Goal: Transaction & Acquisition: Book appointment/travel/reservation

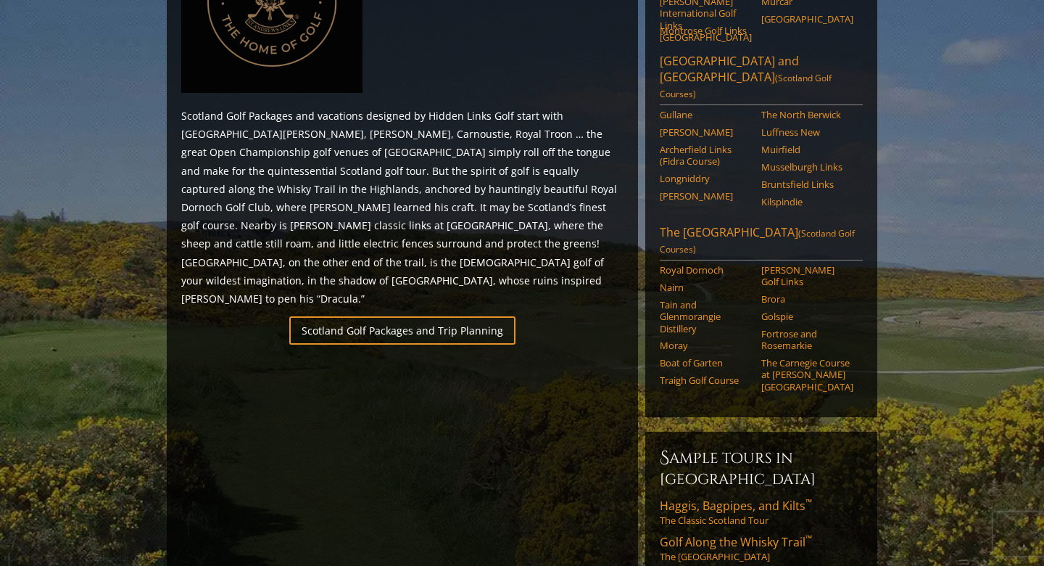
scroll to position [777, 0]
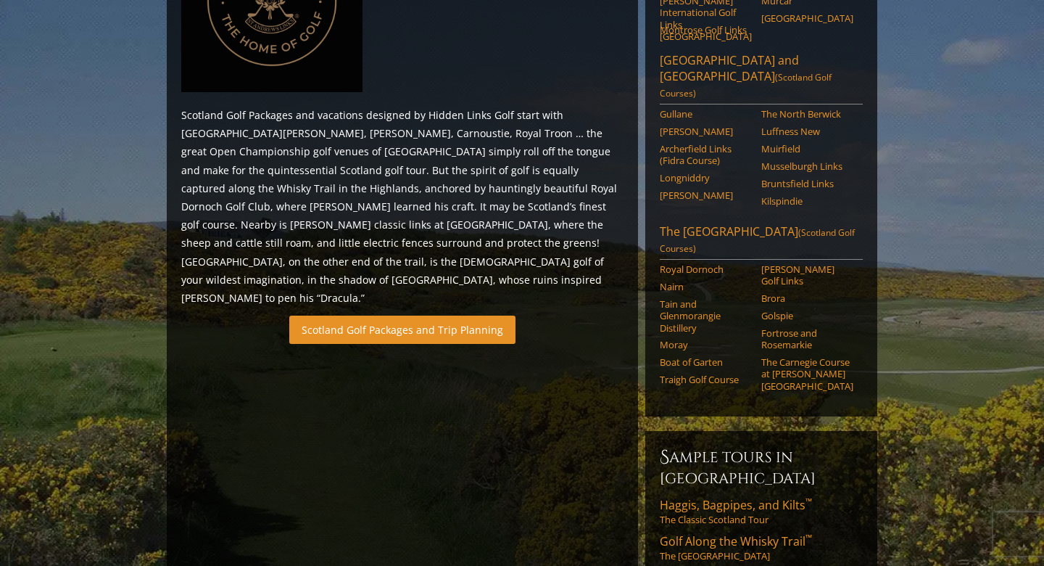
click at [387, 315] on link "Scotland Golf Packages and Trip Planning" at bounding box center [402, 329] width 226 height 28
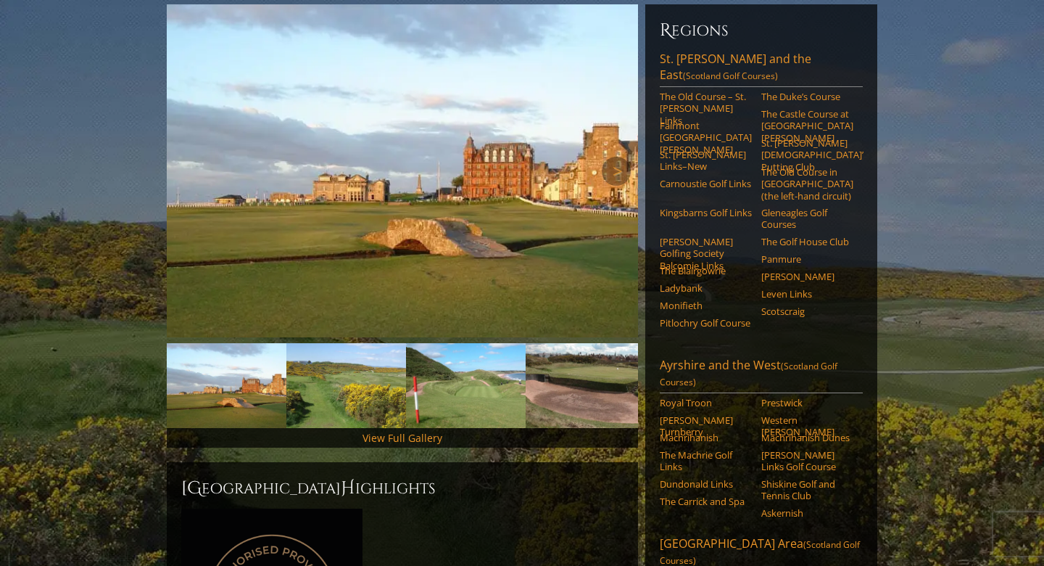
scroll to position [181, 0]
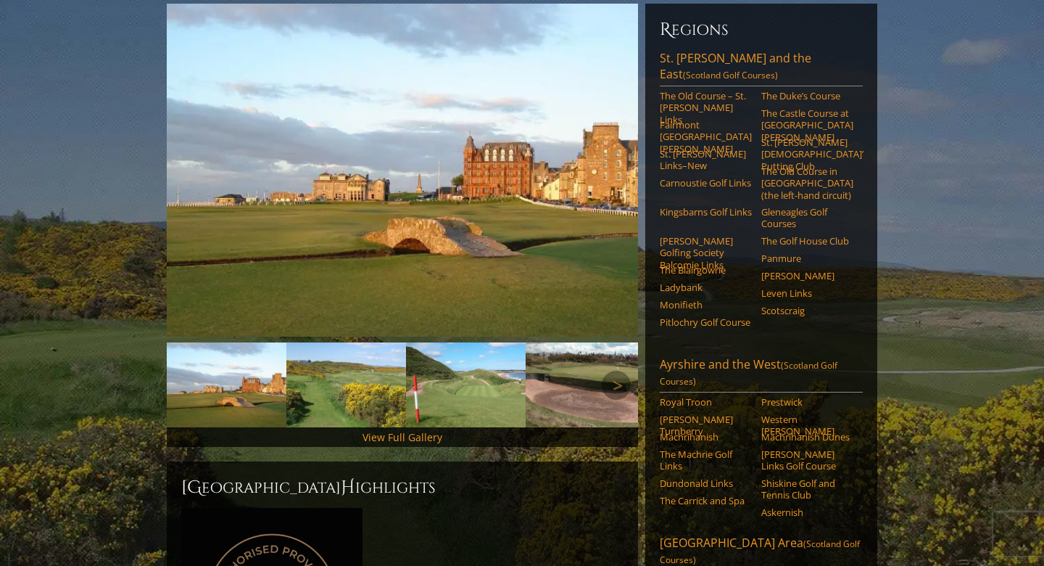
click at [240, 370] on img at bounding box center [227, 384] width 120 height 85
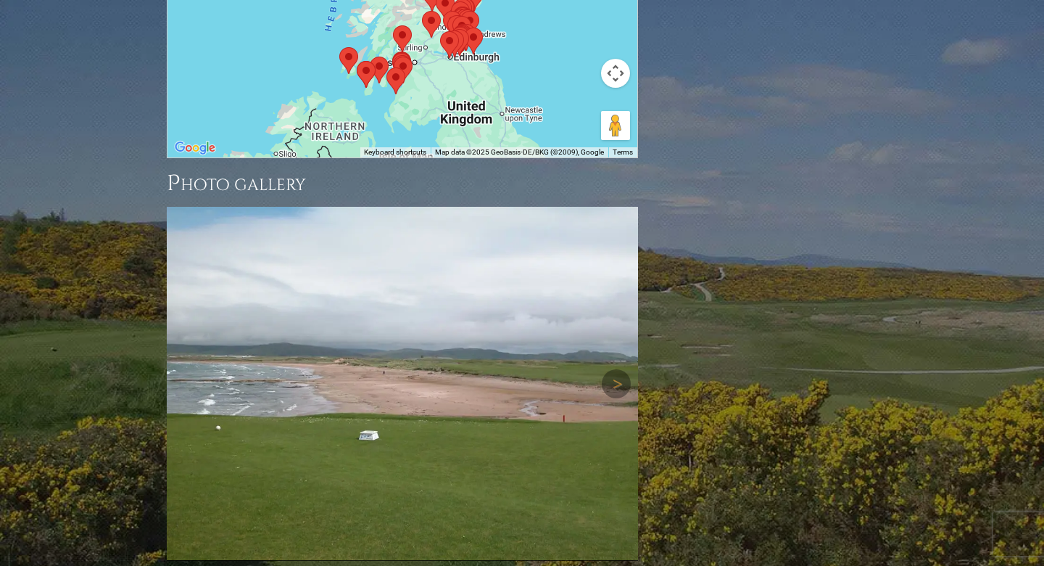
scroll to position [1959, 0]
click at [617, 368] on link "Next" at bounding box center [616, 382] width 29 height 29
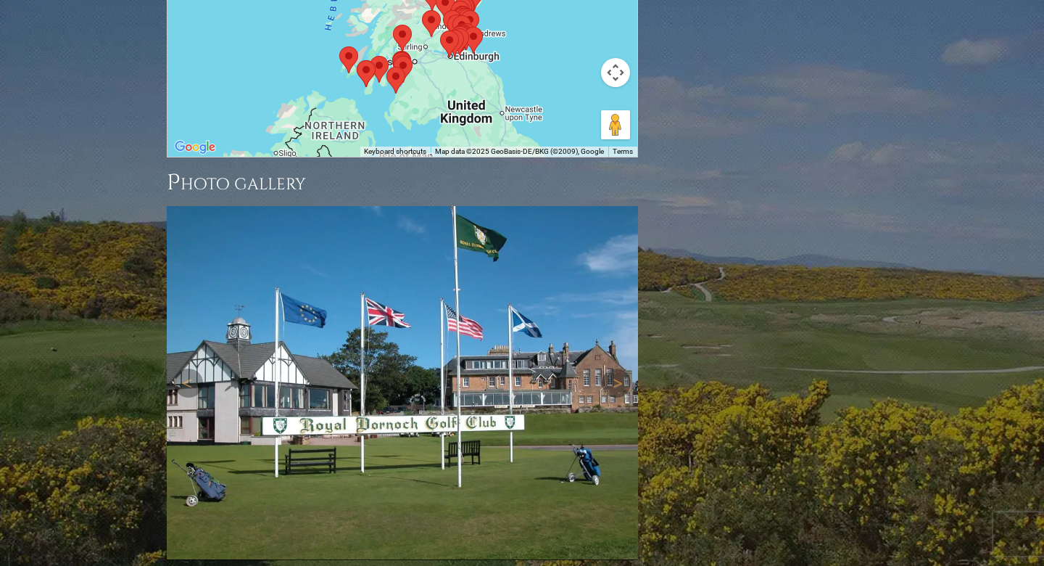
click at [388, 263] on img at bounding box center [402, 383] width 471 height 354
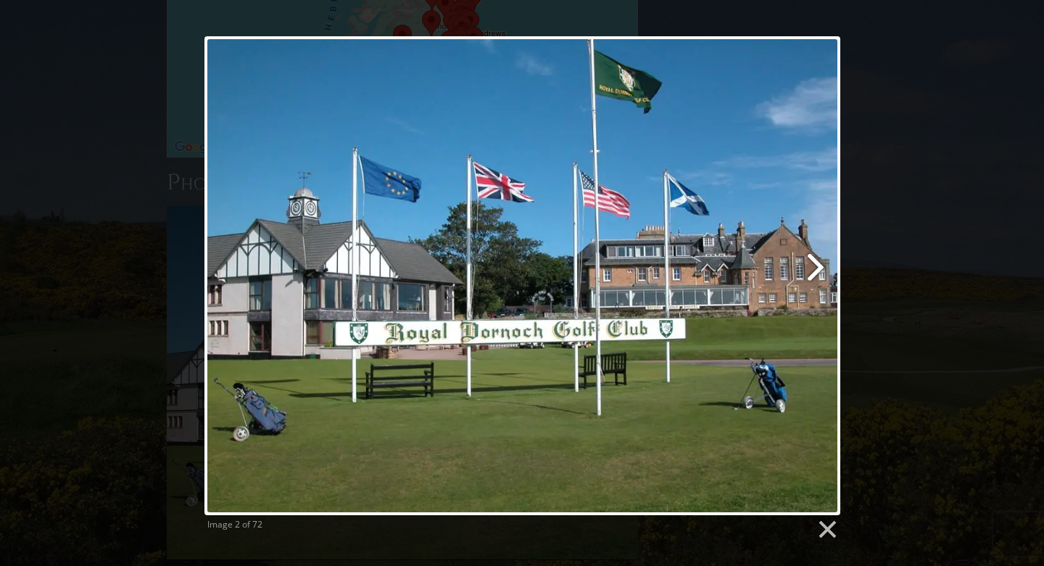
click at [816, 264] on link at bounding box center [636, 275] width 407 height 479
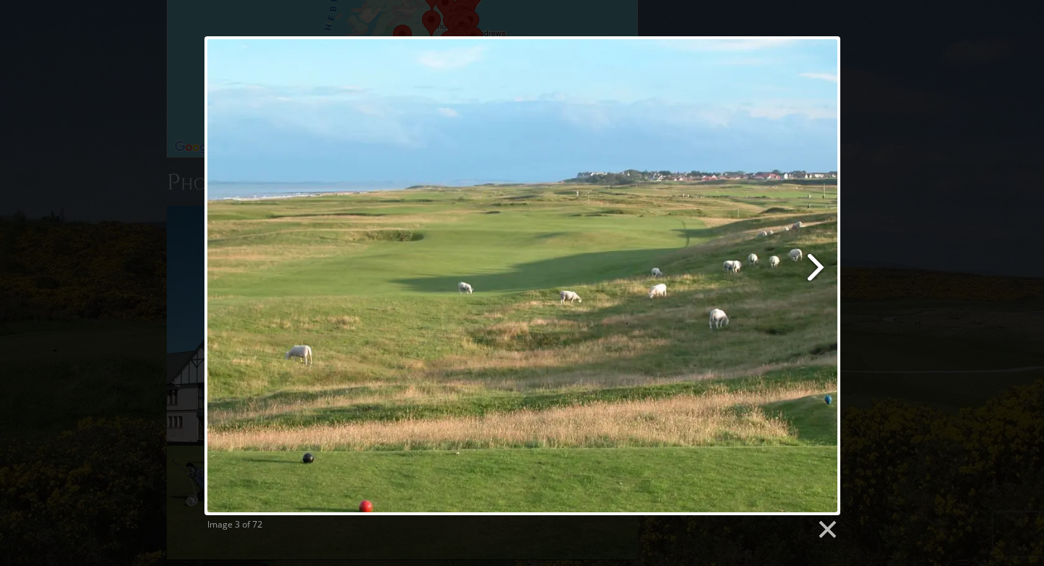
click at [816, 264] on link at bounding box center [636, 275] width 407 height 479
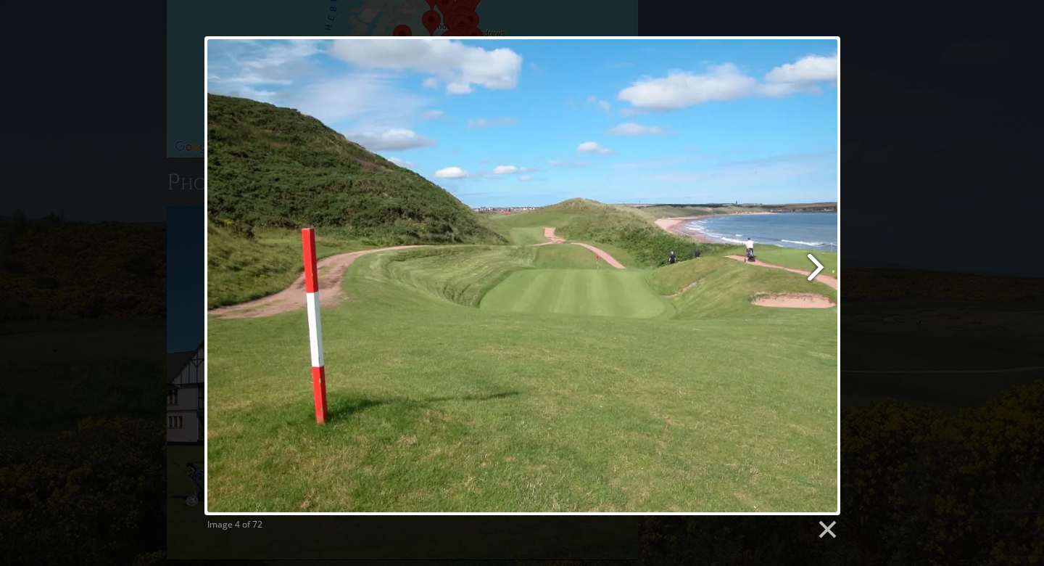
click at [816, 264] on link at bounding box center [636, 275] width 407 height 479
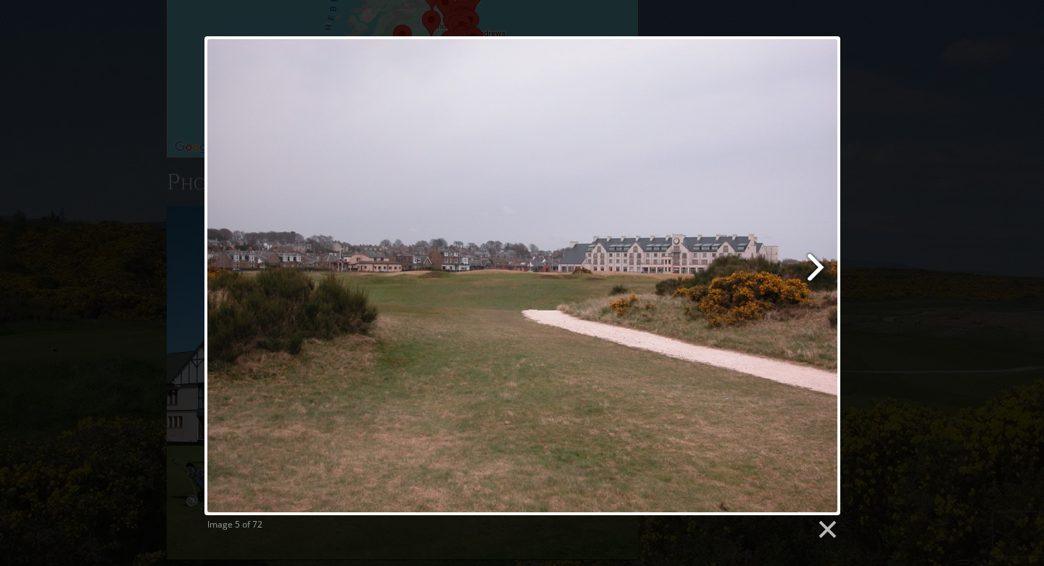
click at [816, 264] on link at bounding box center [636, 275] width 407 height 479
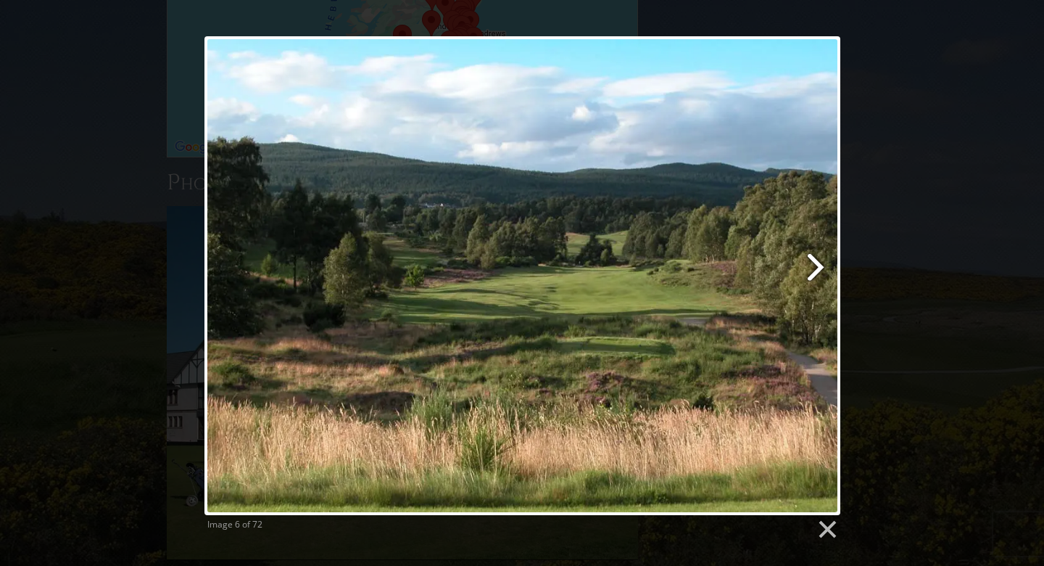
click at [816, 264] on link at bounding box center [636, 275] width 407 height 479
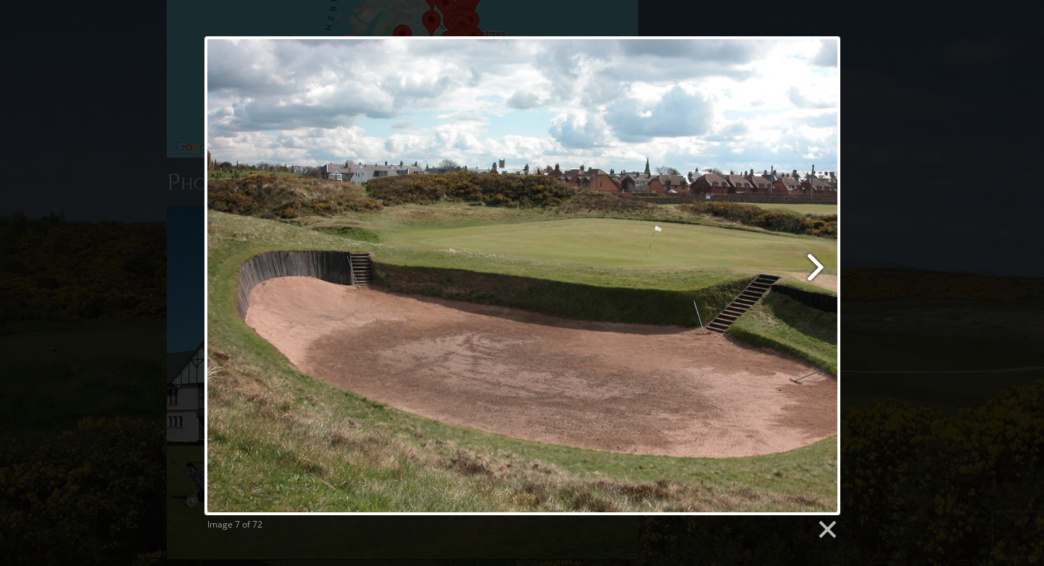
click at [816, 264] on link at bounding box center [636, 275] width 407 height 479
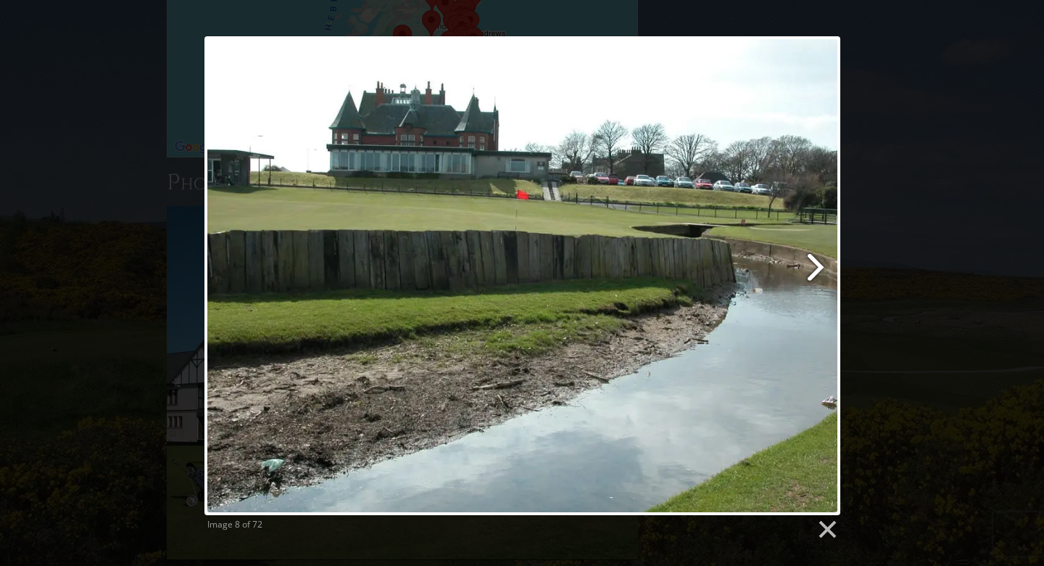
click at [816, 264] on link at bounding box center [636, 275] width 407 height 479
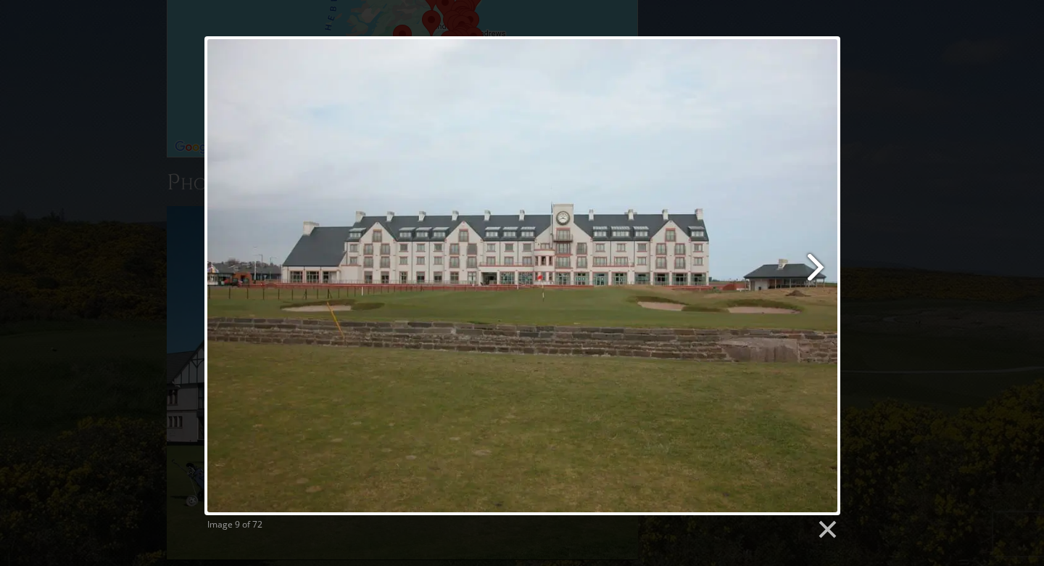
click at [816, 264] on link at bounding box center [636, 275] width 407 height 479
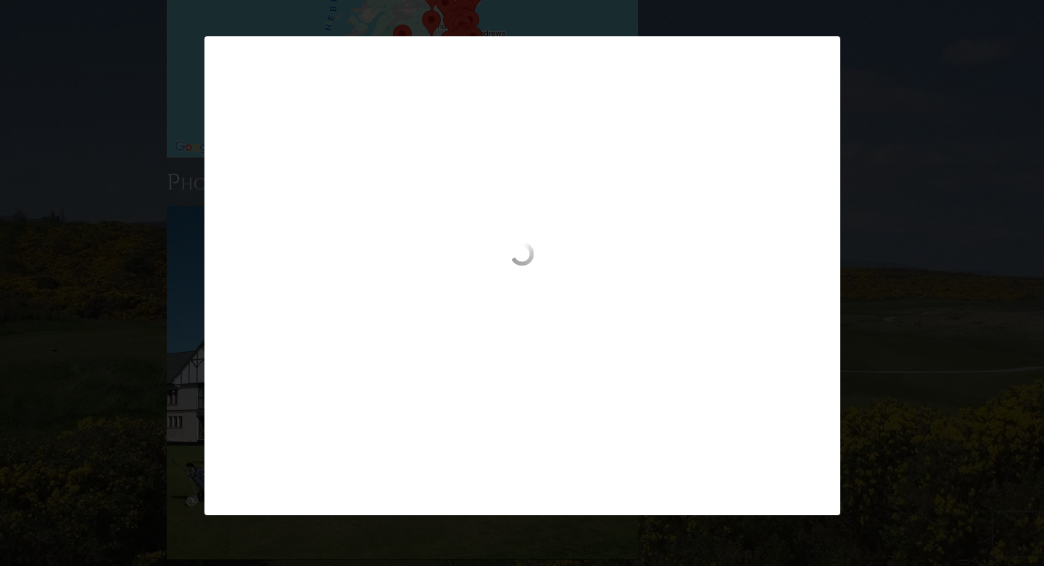
click at [812, 276] on div at bounding box center [523, 302] width 636 height 120
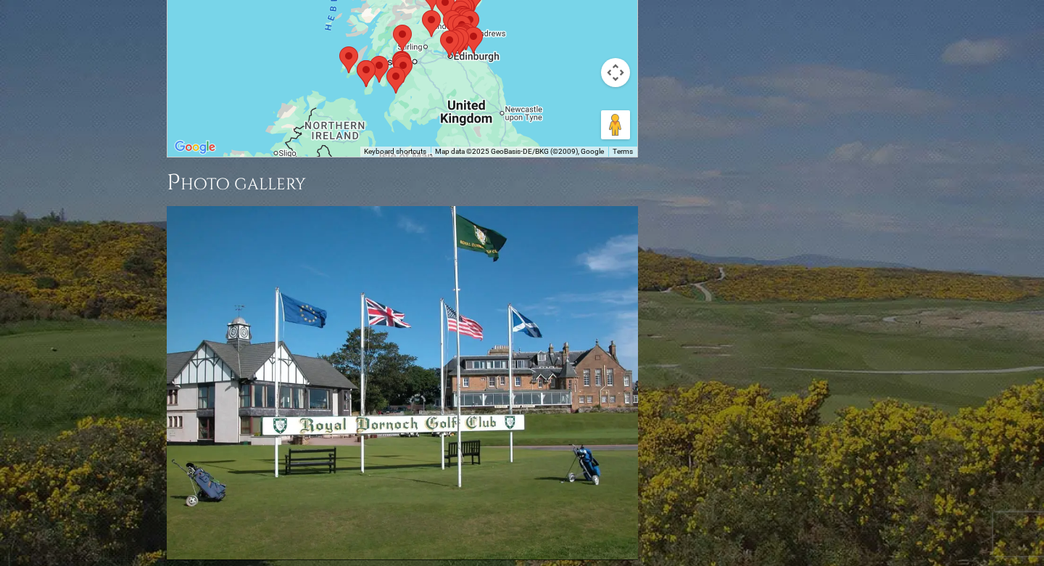
scroll to position [1987, 0]
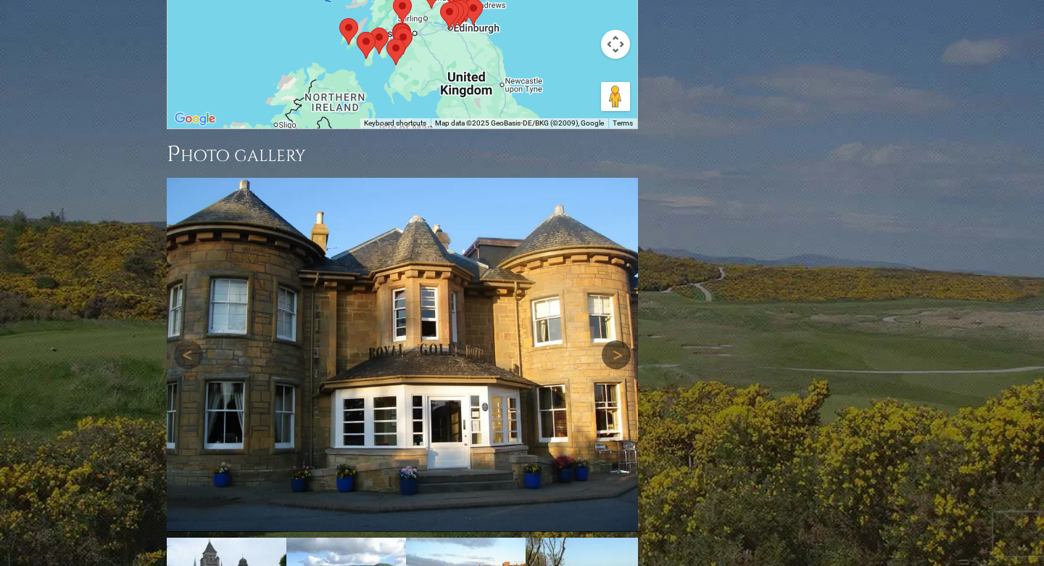
click at [616, 340] on link "Next" at bounding box center [616, 354] width 29 height 29
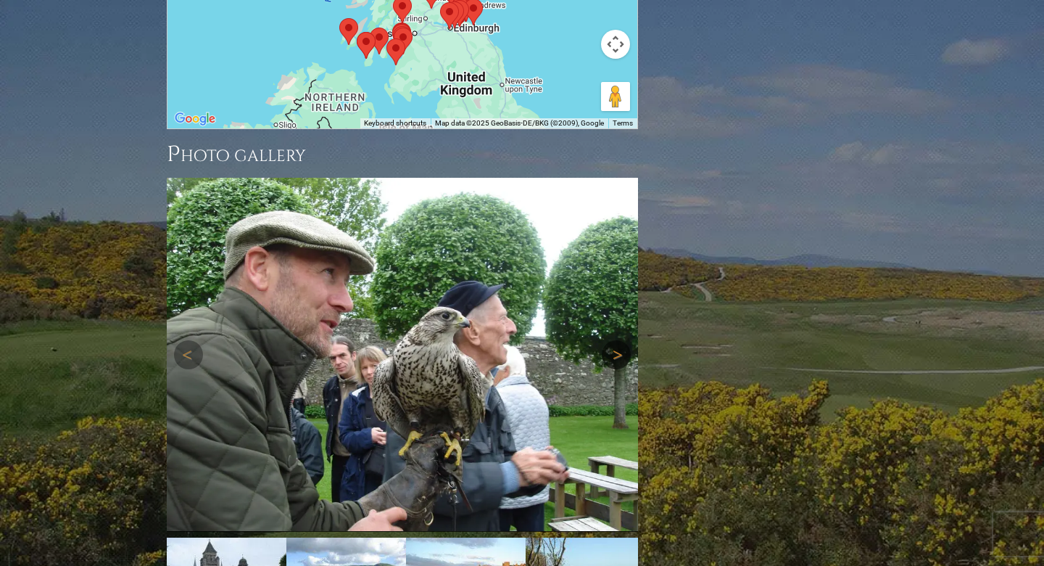
click at [616, 340] on link "Next" at bounding box center [616, 354] width 29 height 29
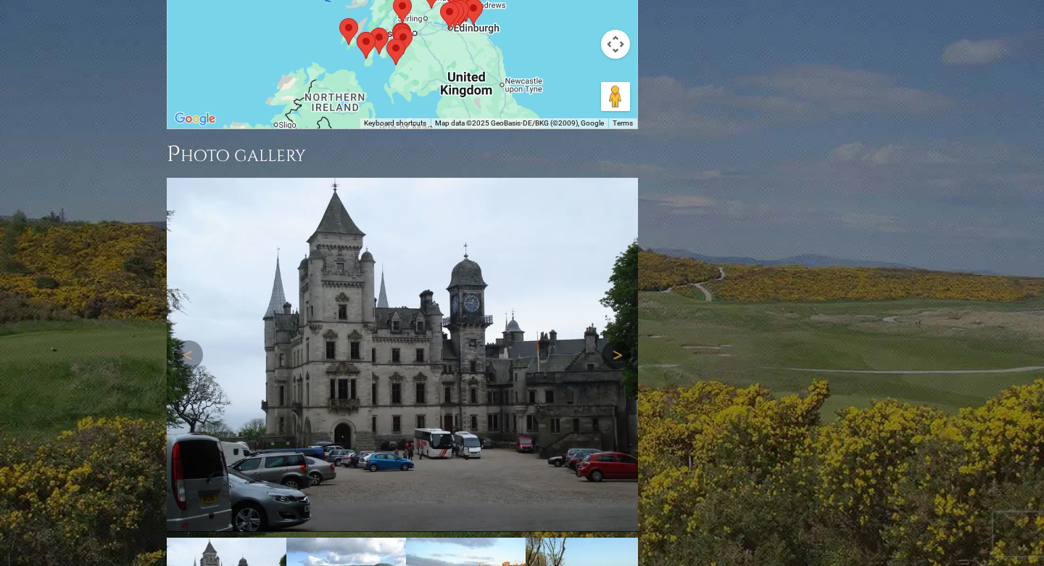
click at [616, 340] on link "Next" at bounding box center [616, 354] width 29 height 29
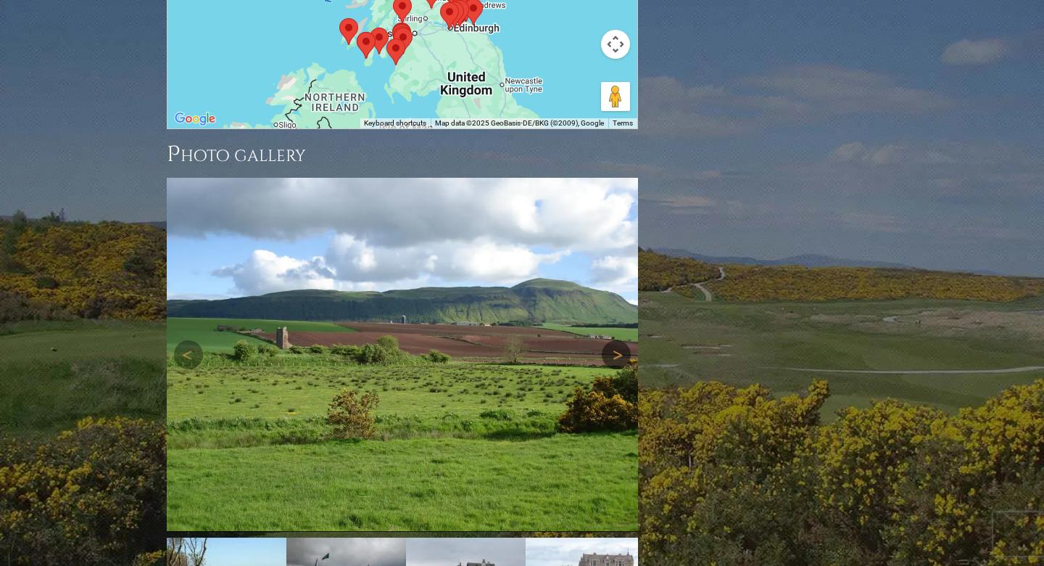
click at [616, 340] on link "Next" at bounding box center [616, 354] width 29 height 29
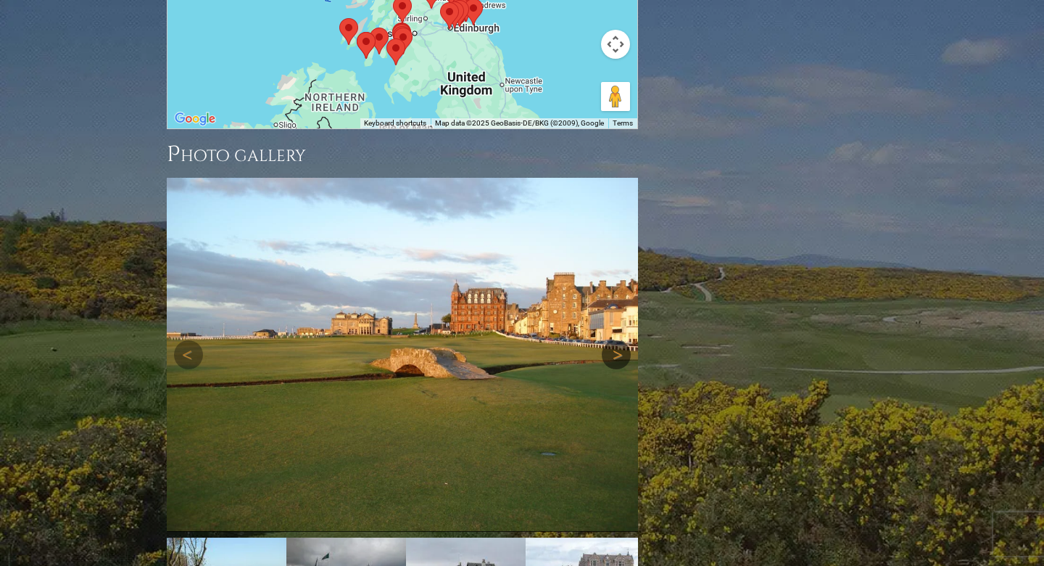
click at [616, 340] on link "Next" at bounding box center [616, 354] width 29 height 29
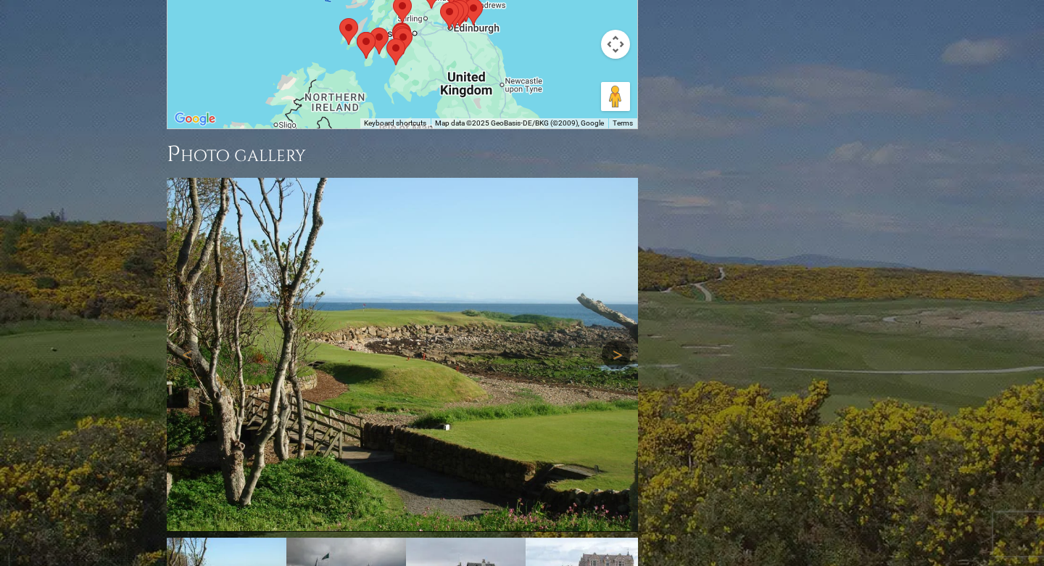
click at [619, 340] on link "Next" at bounding box center [616, 354] width 29 height 29
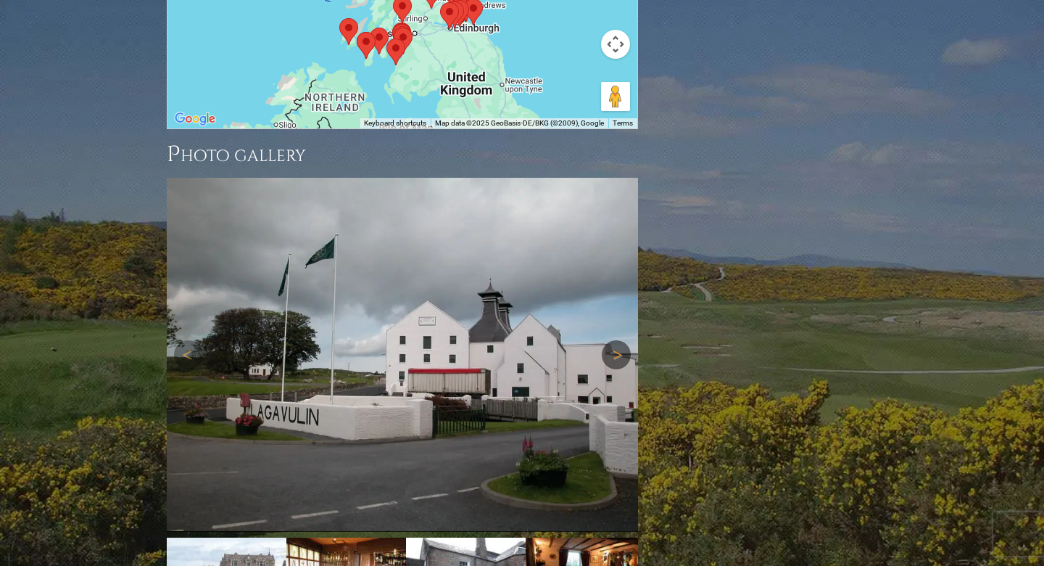
click at [619, 340] on link "Next" at bounding box center [616, 354] width 29 height 29
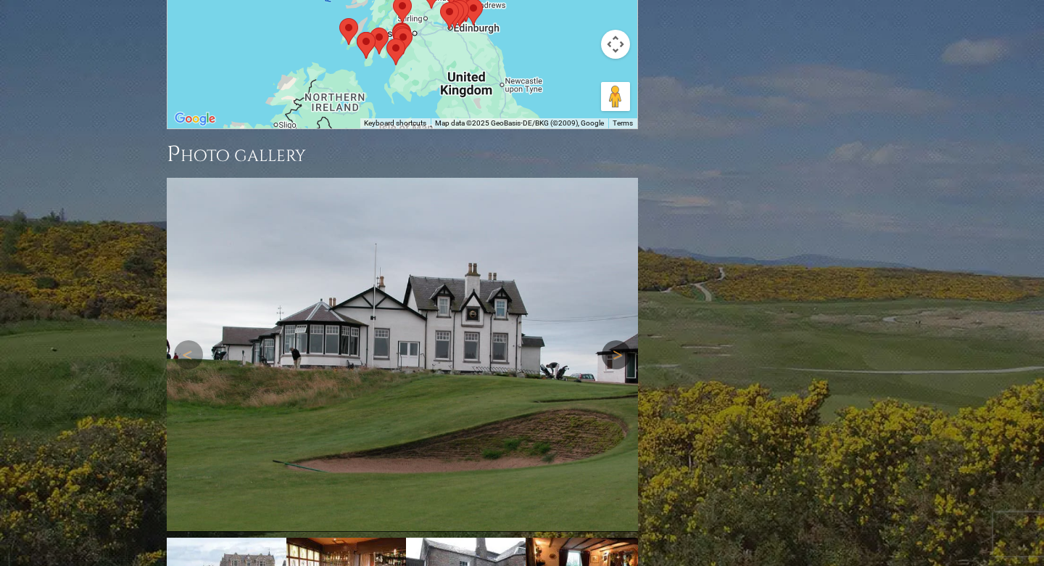
click at [619, 340] on link "Next" at bounding box center [616, 354] width 29 height 29
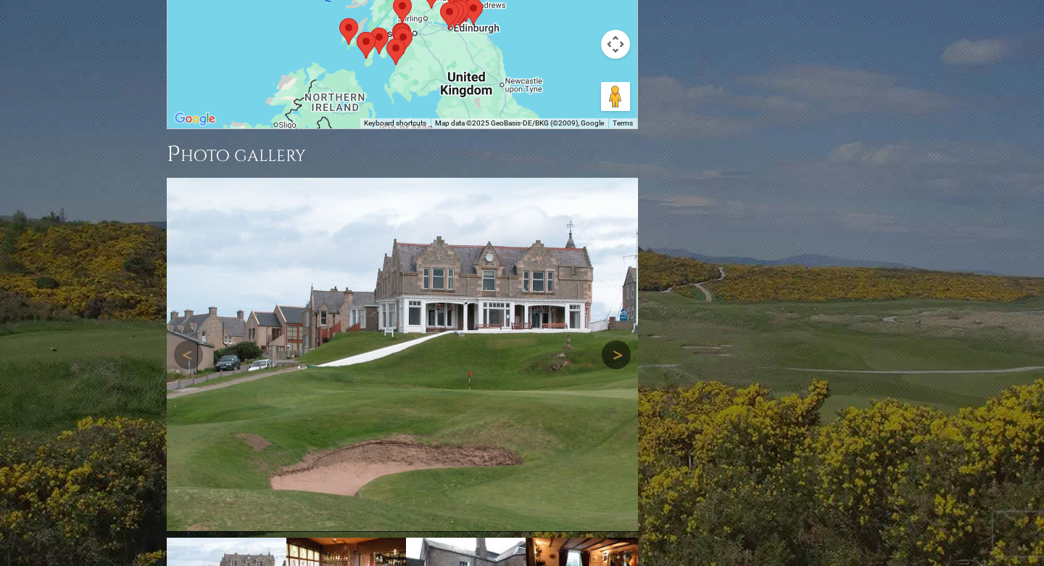
click at [619, 340] on link "Next" at bounding box center [616, 354] width 29 height 29
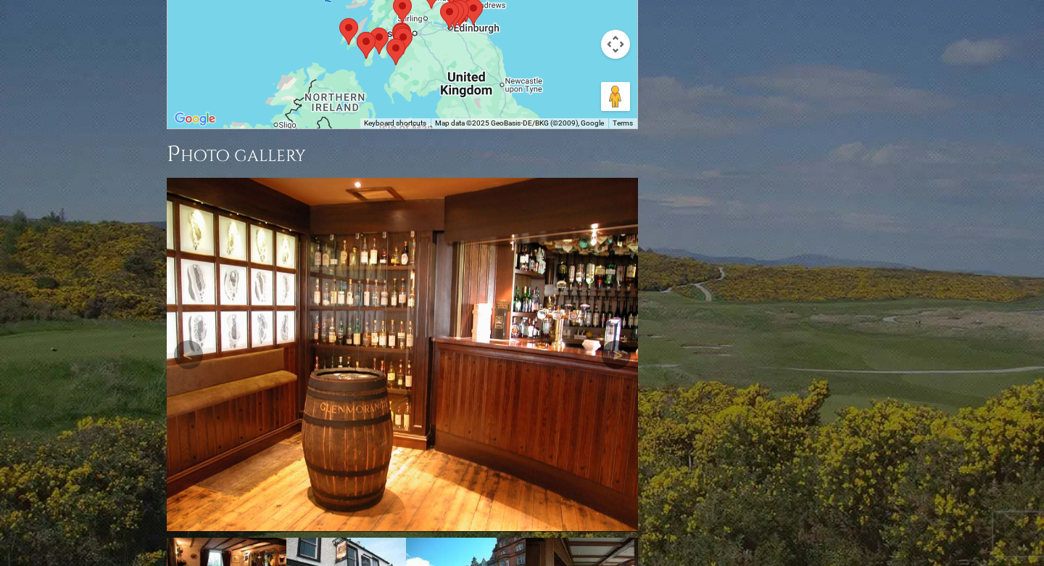
click at [619, 340] on link "Next" at bounding box center [616, 354] width 29 height 29
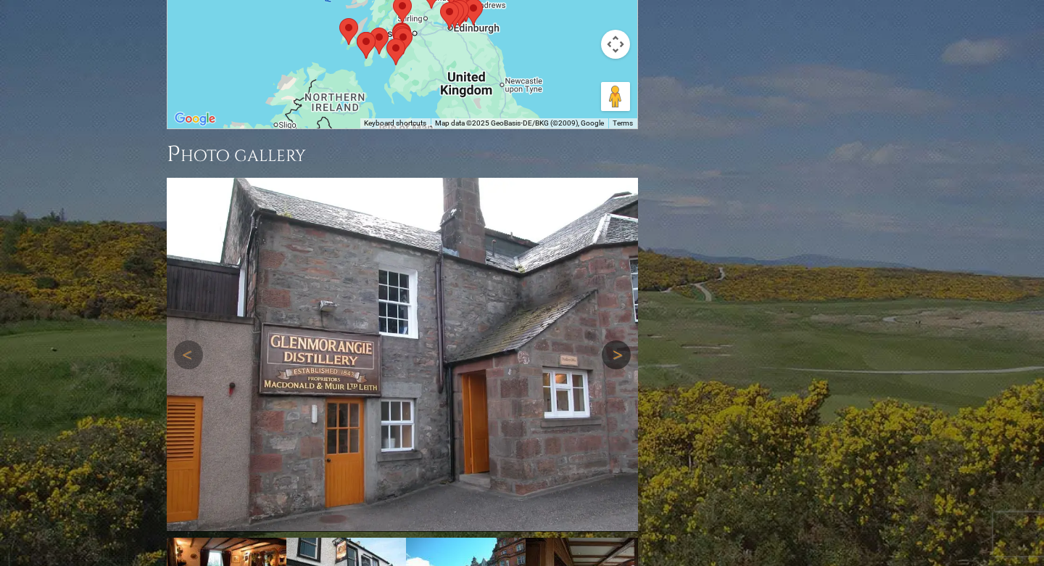
click at [619, 340] on link "Next" at bounding box center [616, 354] width 29 height 29
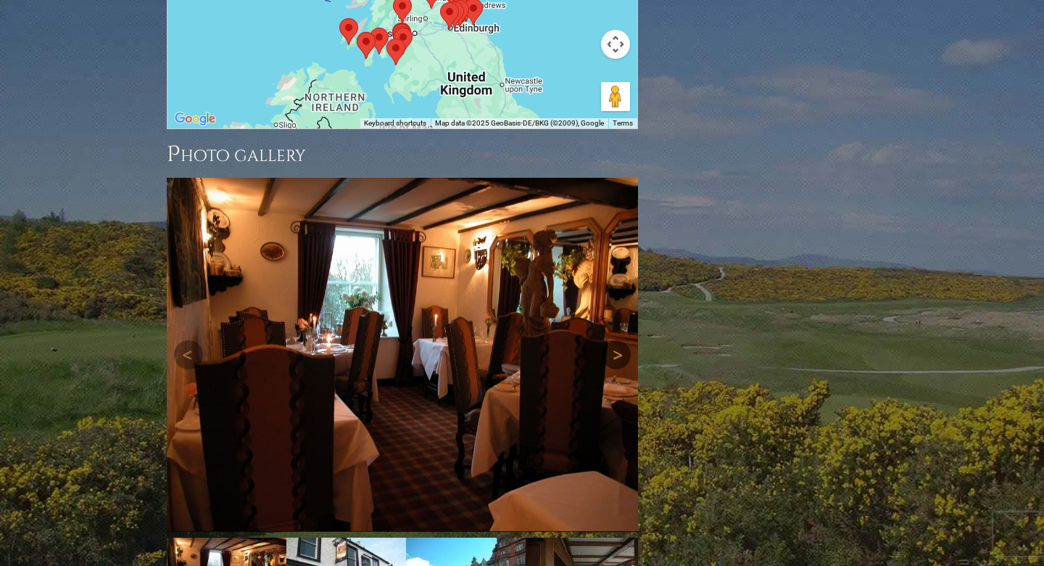
click at [619, 340] on link "Next" at bounding box center [616, 354] width 29 height 29
